Goal: Task Accomplishment & Management: Manage account settings

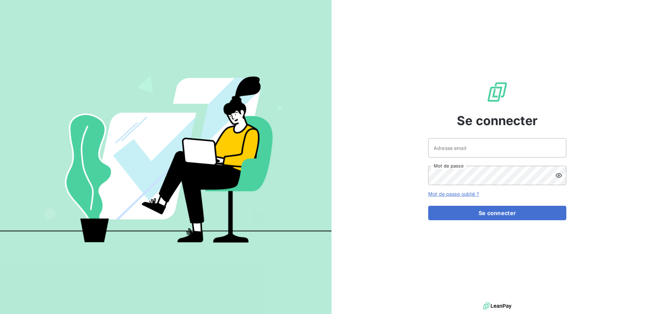
click at [0, 314] on div at bounding box center [0, 314] width 0 height 0
type input "[EMAIL_ADDRESS][DOMAIN_NAME]"
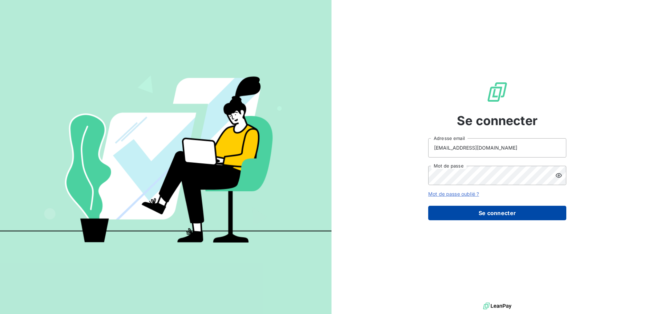
click at [501, 217] on button "Se connecter" at bounding box center [497, 213] width 138 height 14
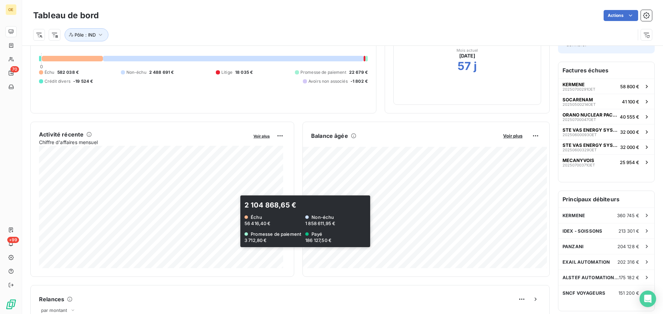
scroll to position [69, 0]
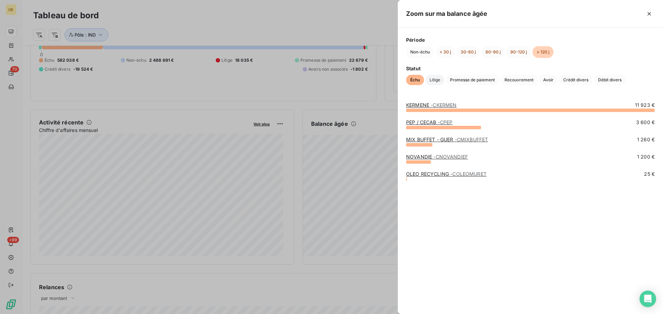
click at [433, 80] on span "Litige" at bounding box center [434, 80] width 19 height 10
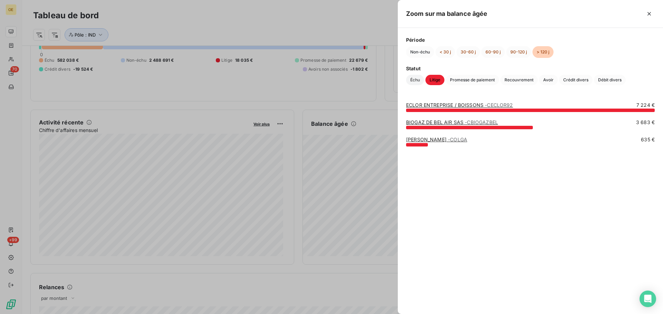
click at [414, 79] on span "Échu" at bounding box center [415, 80] width 18 height 10
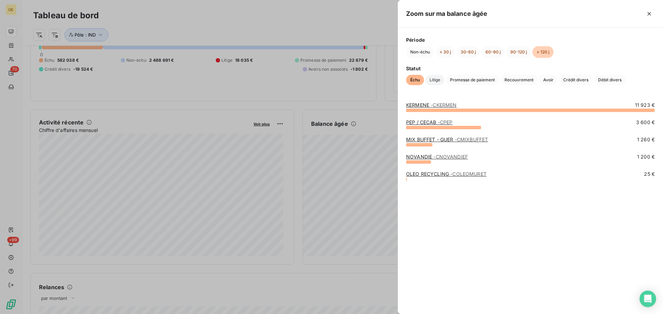
click at [433, 82] on span "Litige" at bounding box center [434, 80] width 19 height 10
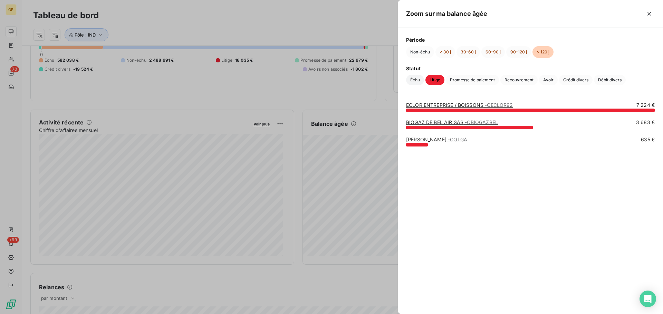
click at [416, 82] on span "Échu" at bounding box center [415, 80] width 18 height 10
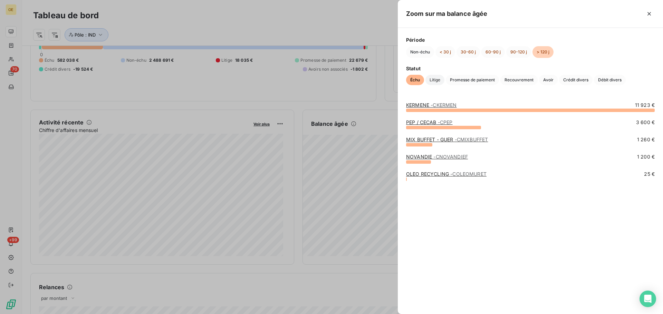
click at [435, 82] on span "Litige" at bounding box center [434, 80] width 19 height 10
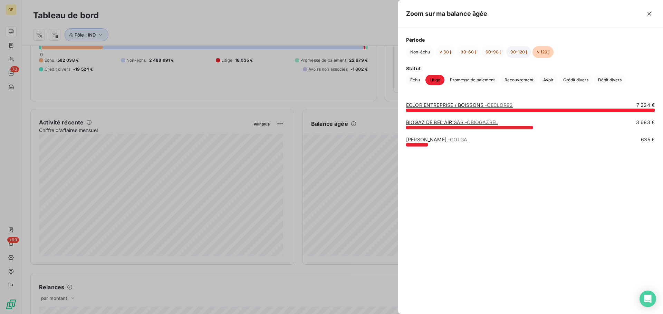
click at [518, 52] on button "90-120 j" at bounding box center [518, 52] width 25 height 12
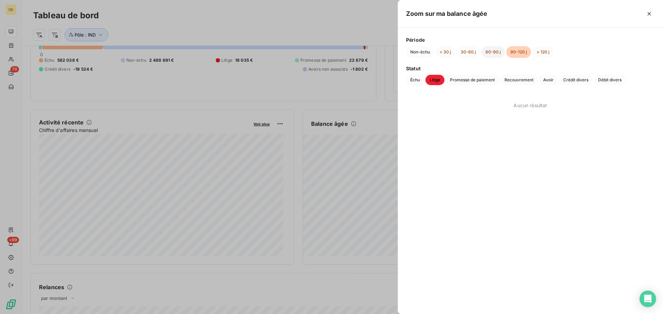
drag, startPoint x: 493, startPoint y: 53, endPoint x: 486, endPoint y: 53, distance: 6.9
click at [492, 53] on button "60-90 j" at bounding box center [492, 52] width 23 height 12
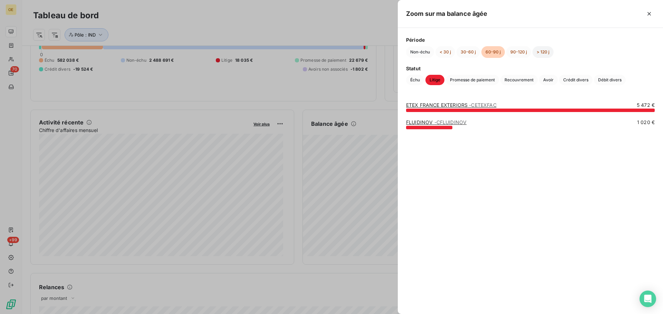
click at [544, 53] on button "> 120 j" at bounding box center [542, 52] width 21 height 12
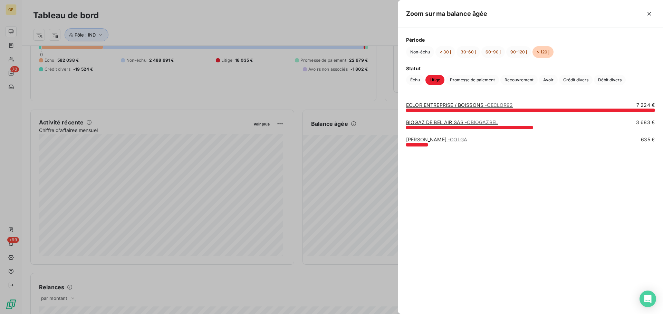
click at [452, 121] on link "BIOGAZ DE BEL AIR SAS - CBIOGAZBEL" at bounding box center [452, 122] width 92 height 6
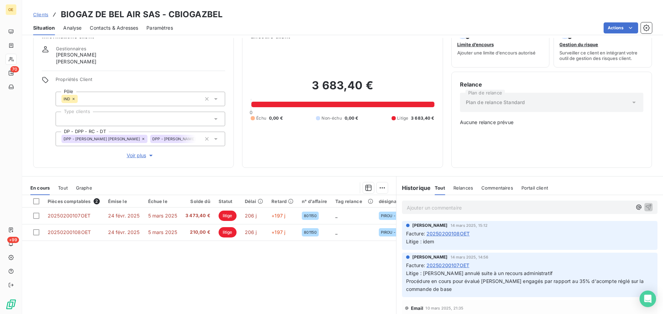
scroll to position [35, 0]
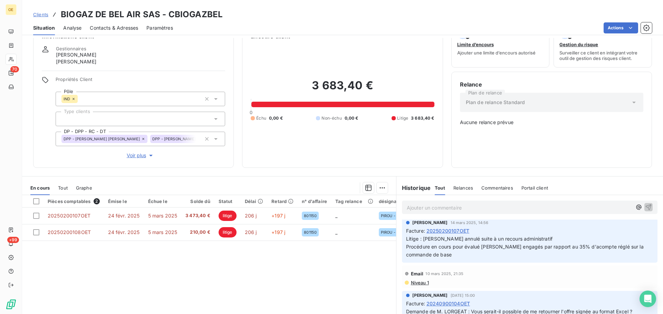
click at [445, 231] on span "20250200107OET" at bounding box center [447, 230] width 43 height 7
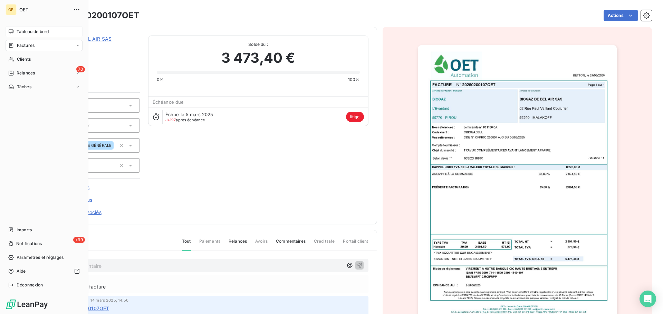
click at [22, 30] on span "Tableau de bord" at bounding box center [33, 32] width 32 height 6
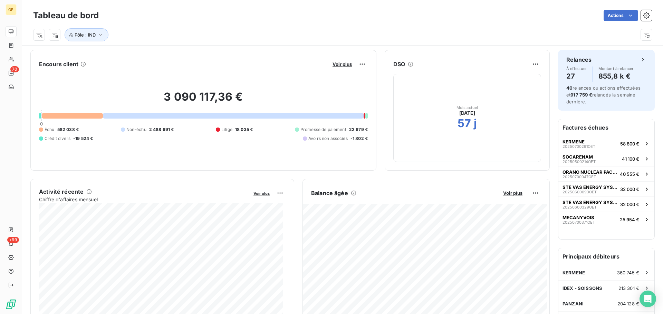
scroll to position [69, 0]
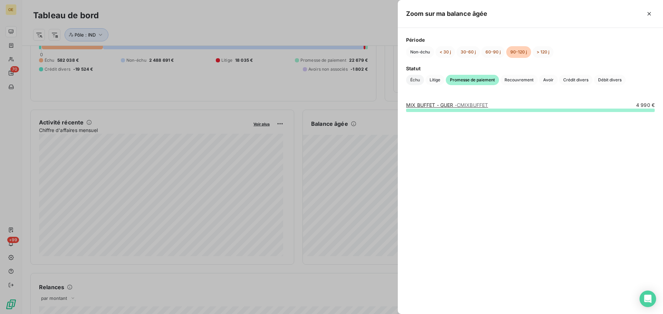
click at [416, 84] on span "Échu" at bounding box center [415, 80] width 18 height 10
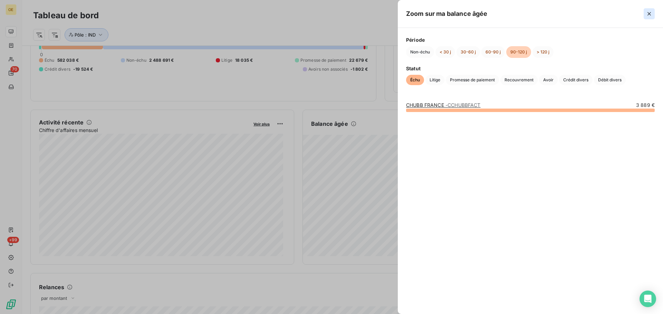
click at [648, 14] on icon "button" at bounding box center [648, 13] width 3 height 3
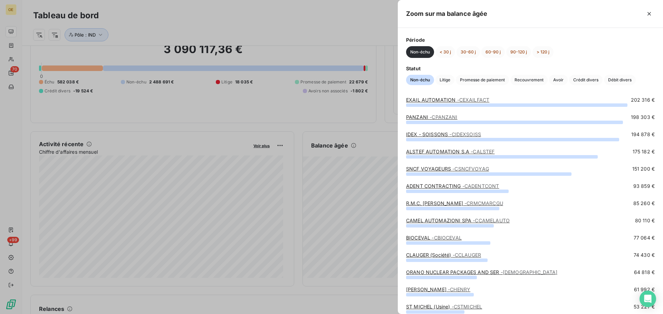
scroll to position [35, 0]
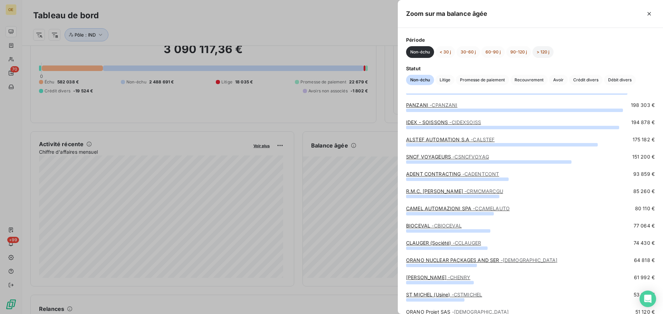
click at [541, 53] on button "> 120 j" at bounding box center [542, 52] width 21 height 12
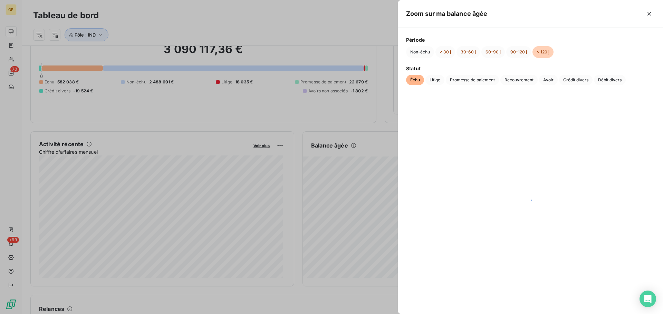
scroll to position [0, 0]
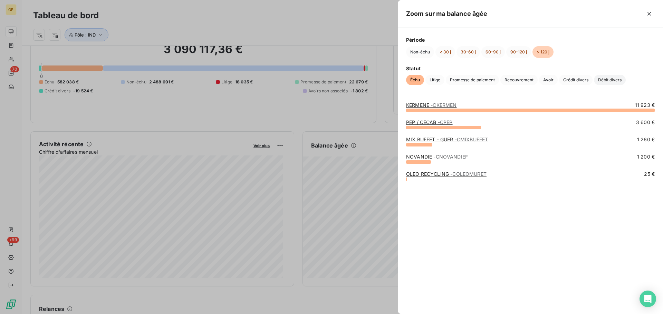
click at [614, 80] on span "Débit divers" at bounding box center [610, 80] width 32 height 10
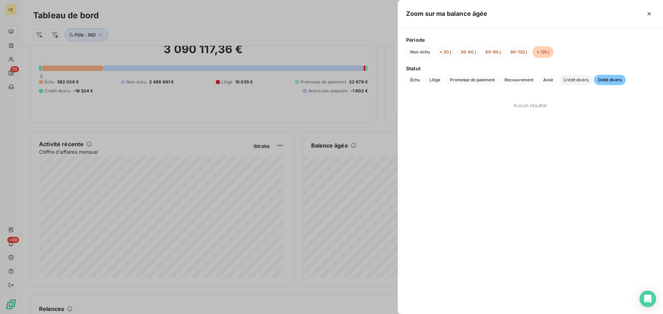
click at [575, 83] on span "Crédit divers" at bounding box center [575, 80] width 33 height 10
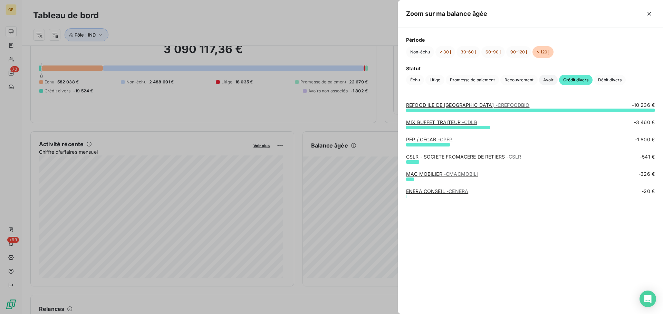
click at [545, 84] on span "Avoir" at bounding box center [548, 80] width 19 height 10
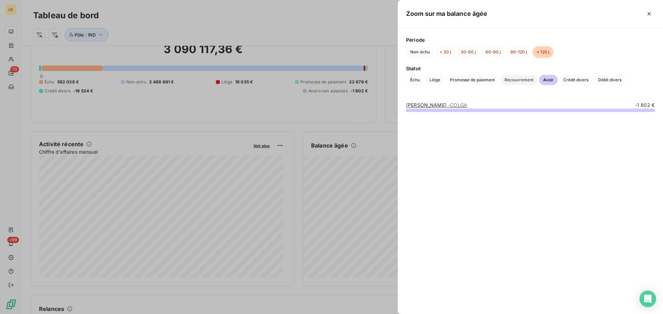
click at [524, 83] on span "Recouvrement" at bounding box center [518, 80] width 37 height 10
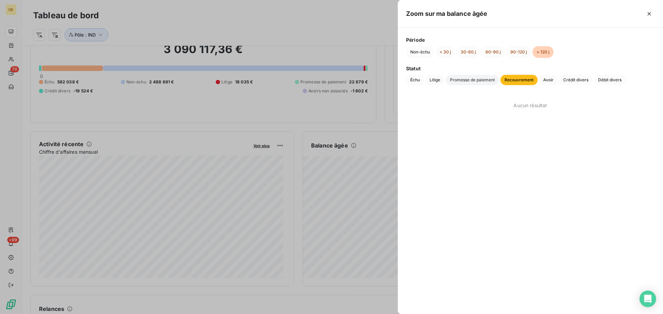
click at [476, 80] on span "Promesse de paiement" at bounding box center [471, 80] width 53 height 10
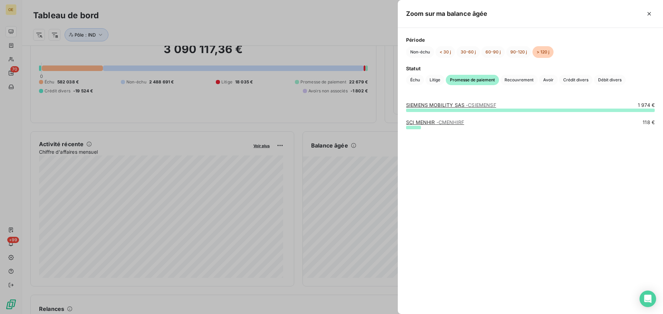
click at [462, 107] on link "SIEMENS MOBILITY SAS - CSIEMENSF" at bounding box center [451, 105] width 90 height 6
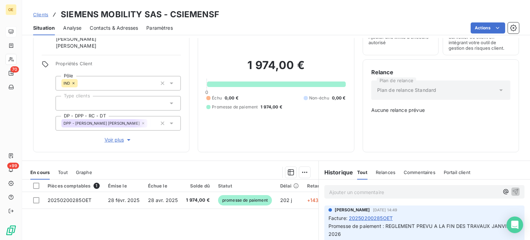
scroll to position [35, 0]
